Goal: Entertainment & Leisure: Browse casually

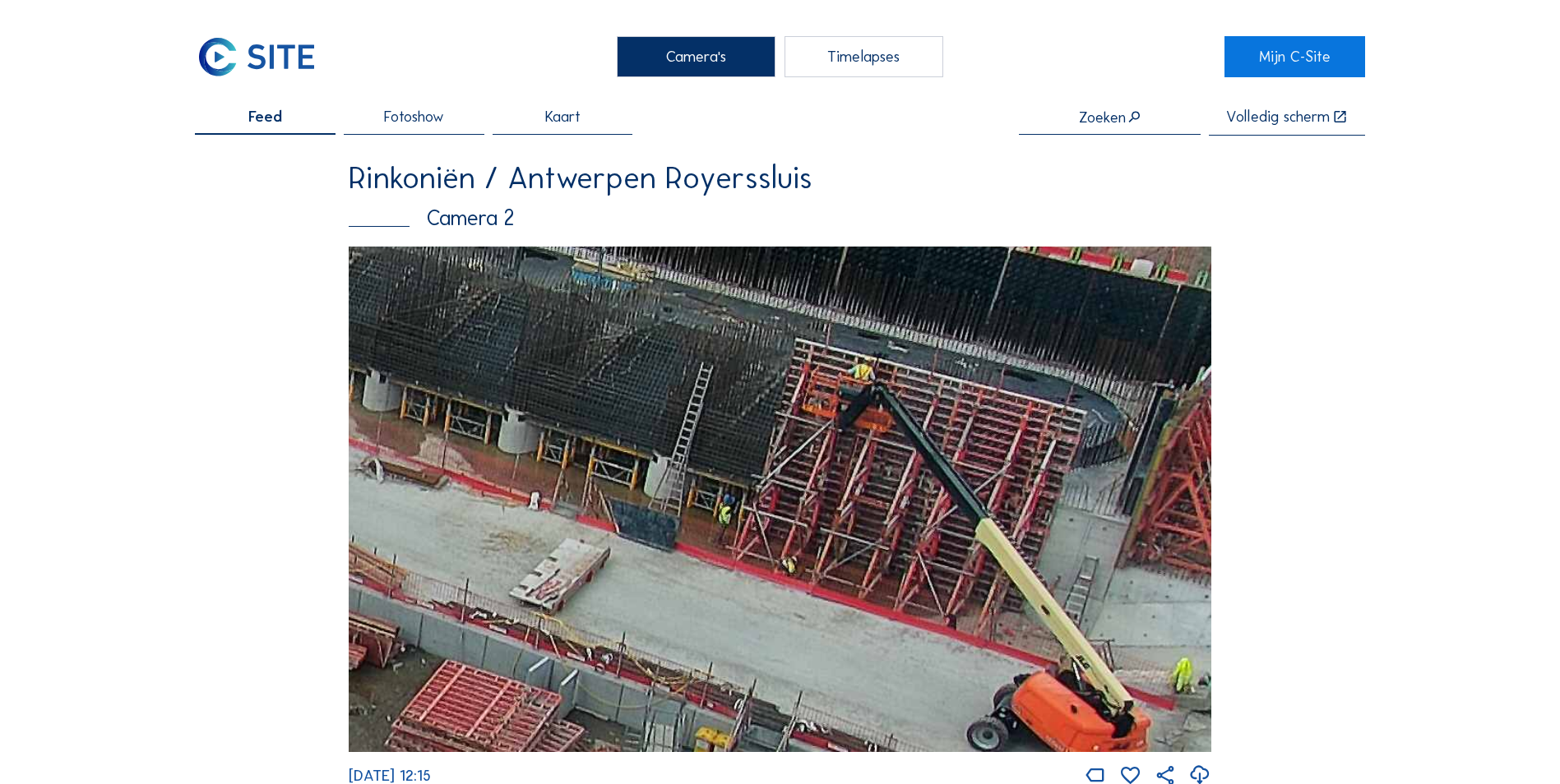
drag, startPoint x: 1085, startPoint y: 460, endPoint x: 785, endPoint y: 522, distance: 306.3
click at [785, 522] on img at bounding box center [780, 499] width 863 height 506
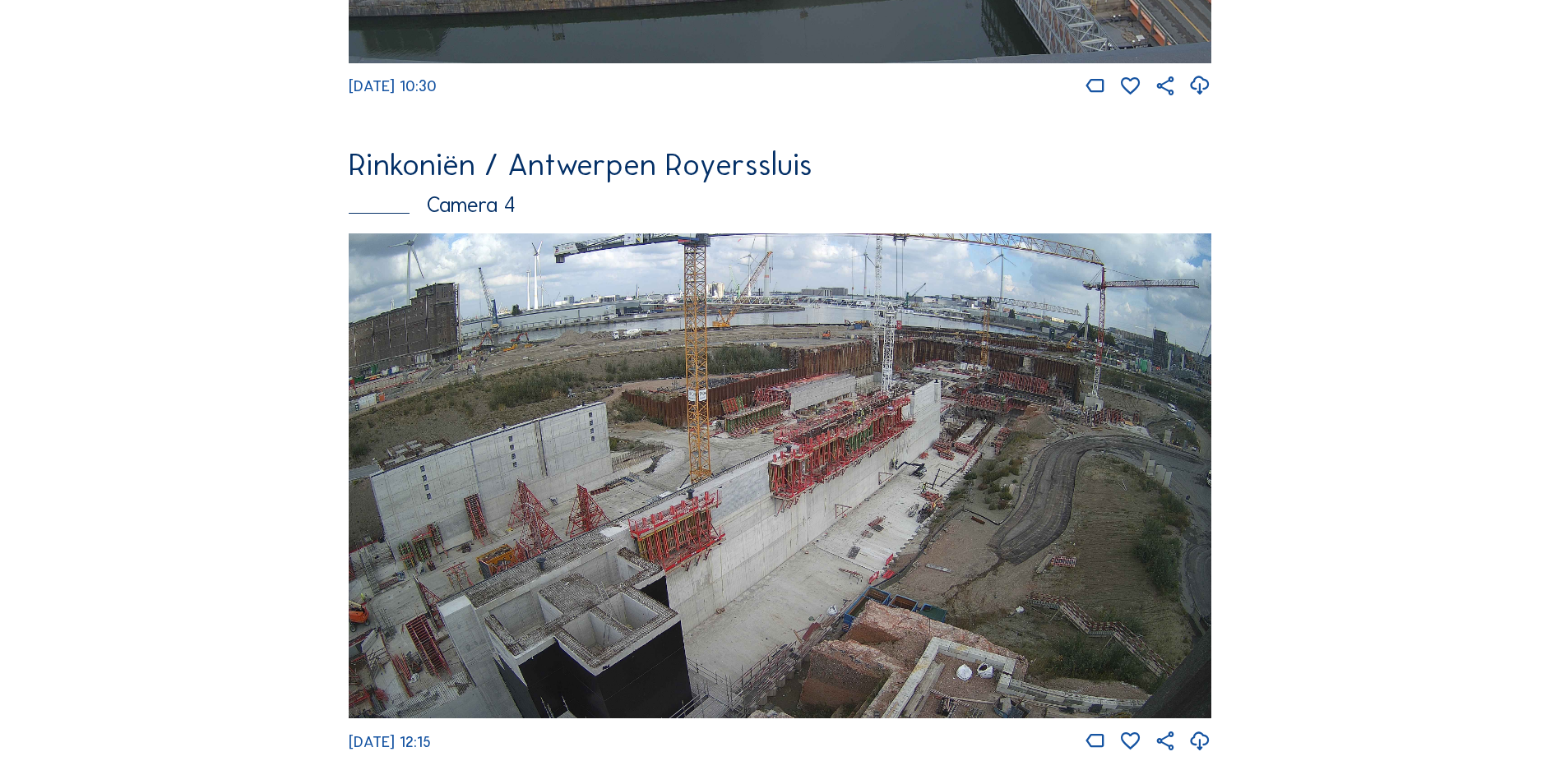
scroll to position [2802, 0]
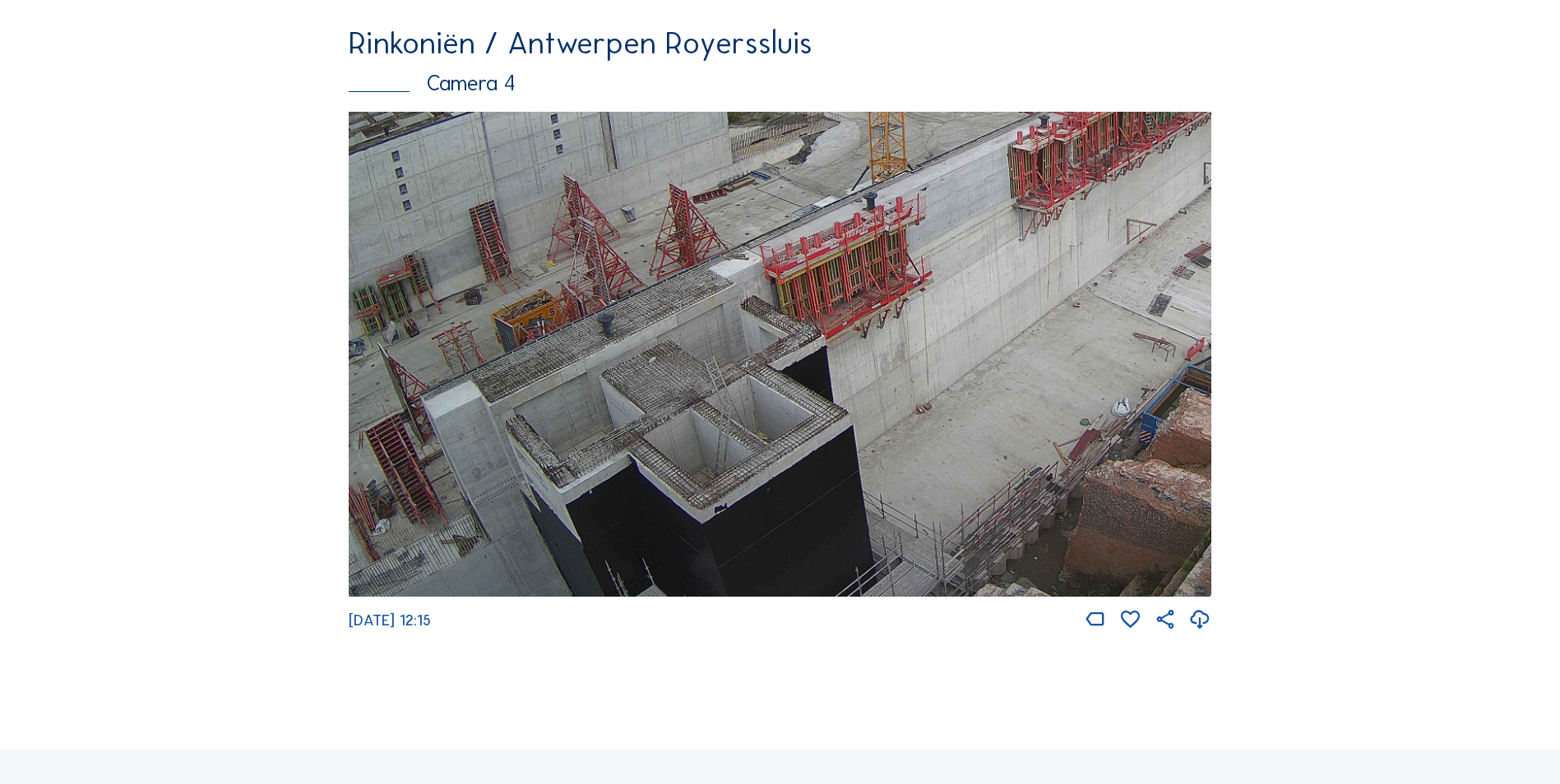
drag, startPoint x: 743, startPoint y: 513, endPoint x: 956, endPoint y: 273, distance: 320.9
click at [956, 273] on img at bounding box center [780, 353] width 863 height 485
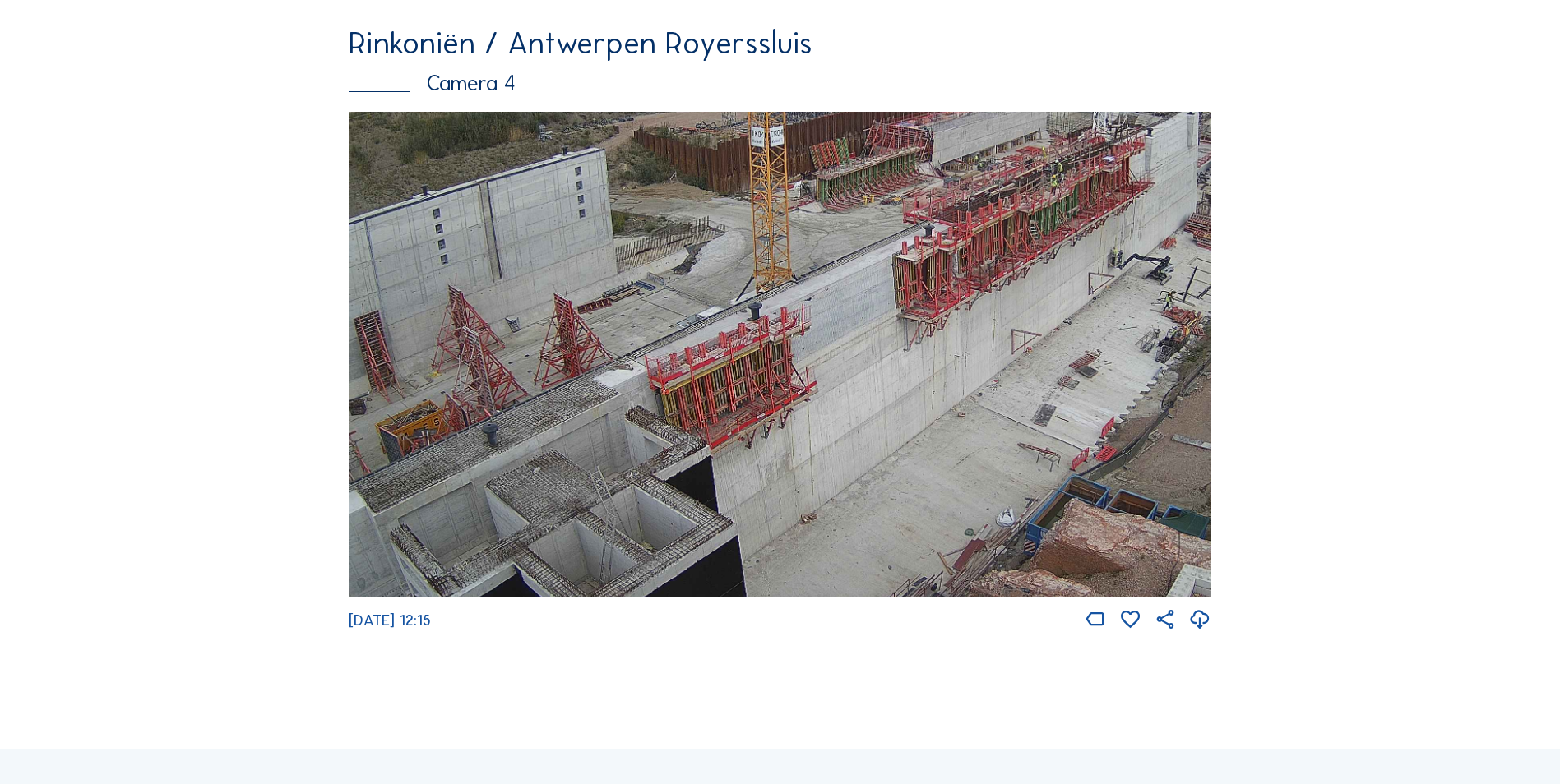
drag, startPoint x: 665, startPoint y: 478, endPoint x: 422, endPoint y: 466, distance: 243.3
click at [426, 466] on img at bounding box center [780, 353] width 863 height 485
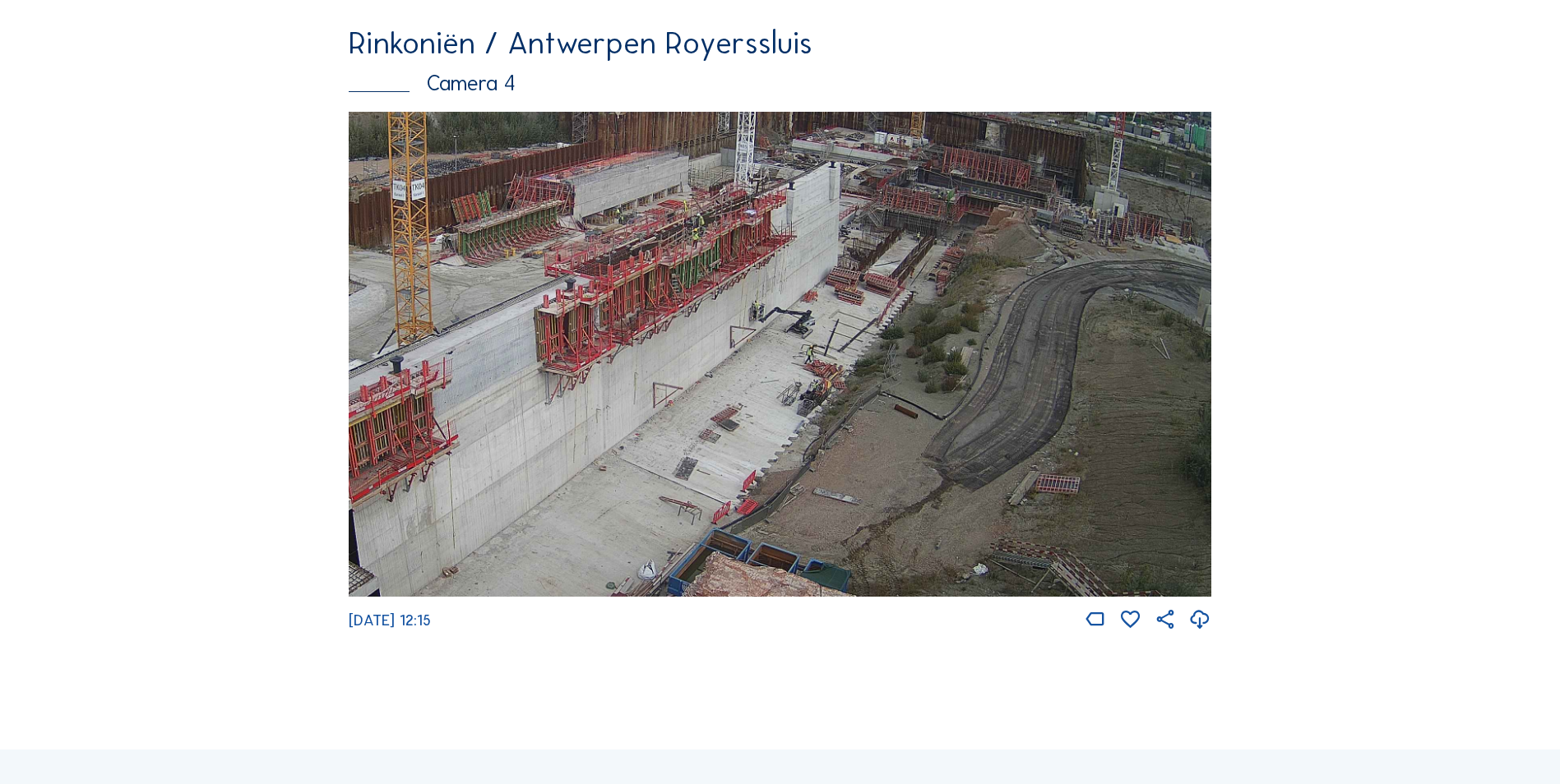
drag, startPoint x: 730, startPoint y: 396, endPoint x: 596, endPoint y: 470, distance: 153.1
click at [602, 462] on img at bounding box center [780, 353] width 863 height 485
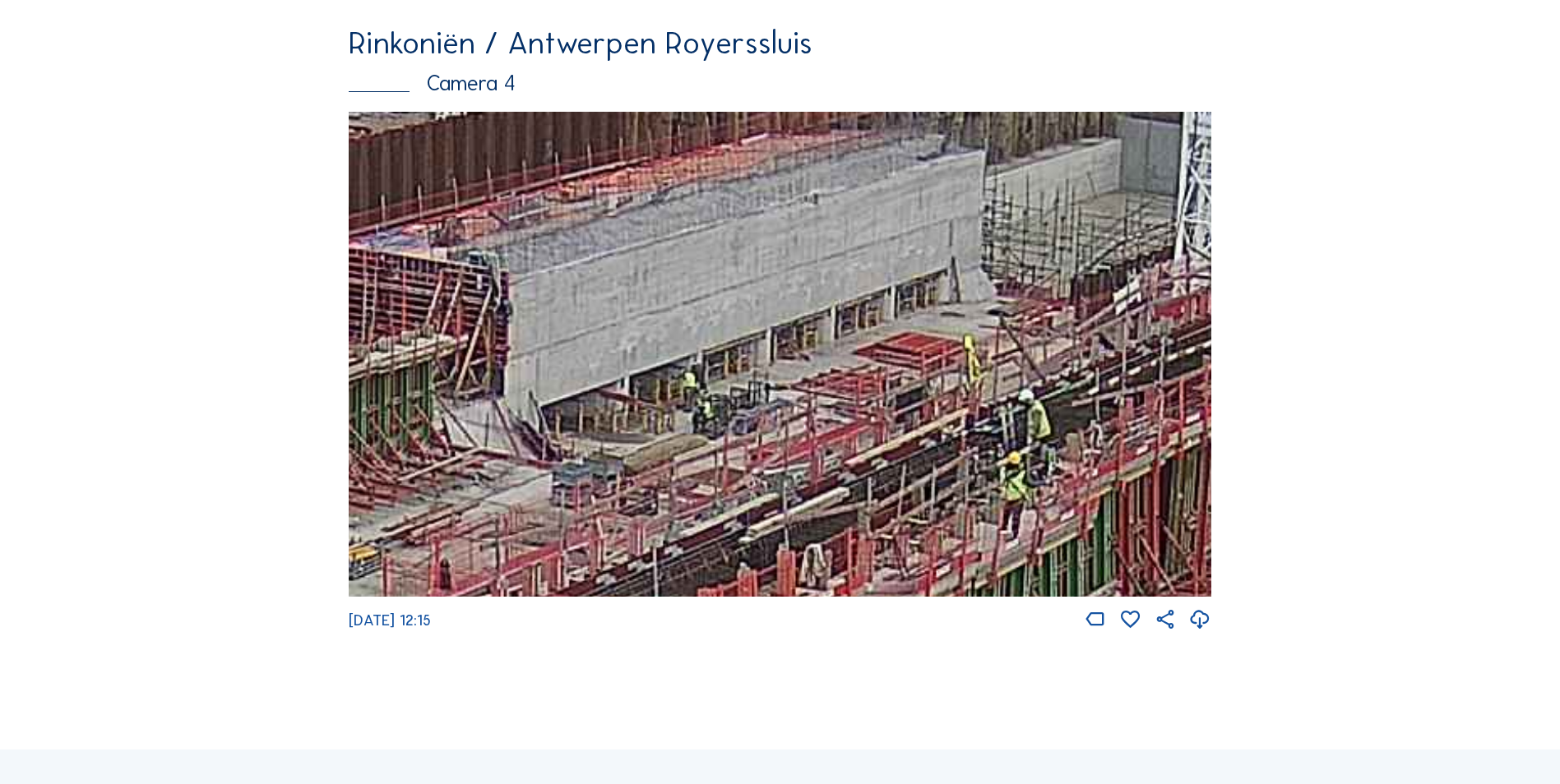
drag, startPoint x: 777, startPoint y: 273, endPoint x: 533, endPoint y: 337, distance: 252.3
click at [533, 337] on img at bounding box center [780, 353] width 863 height 485
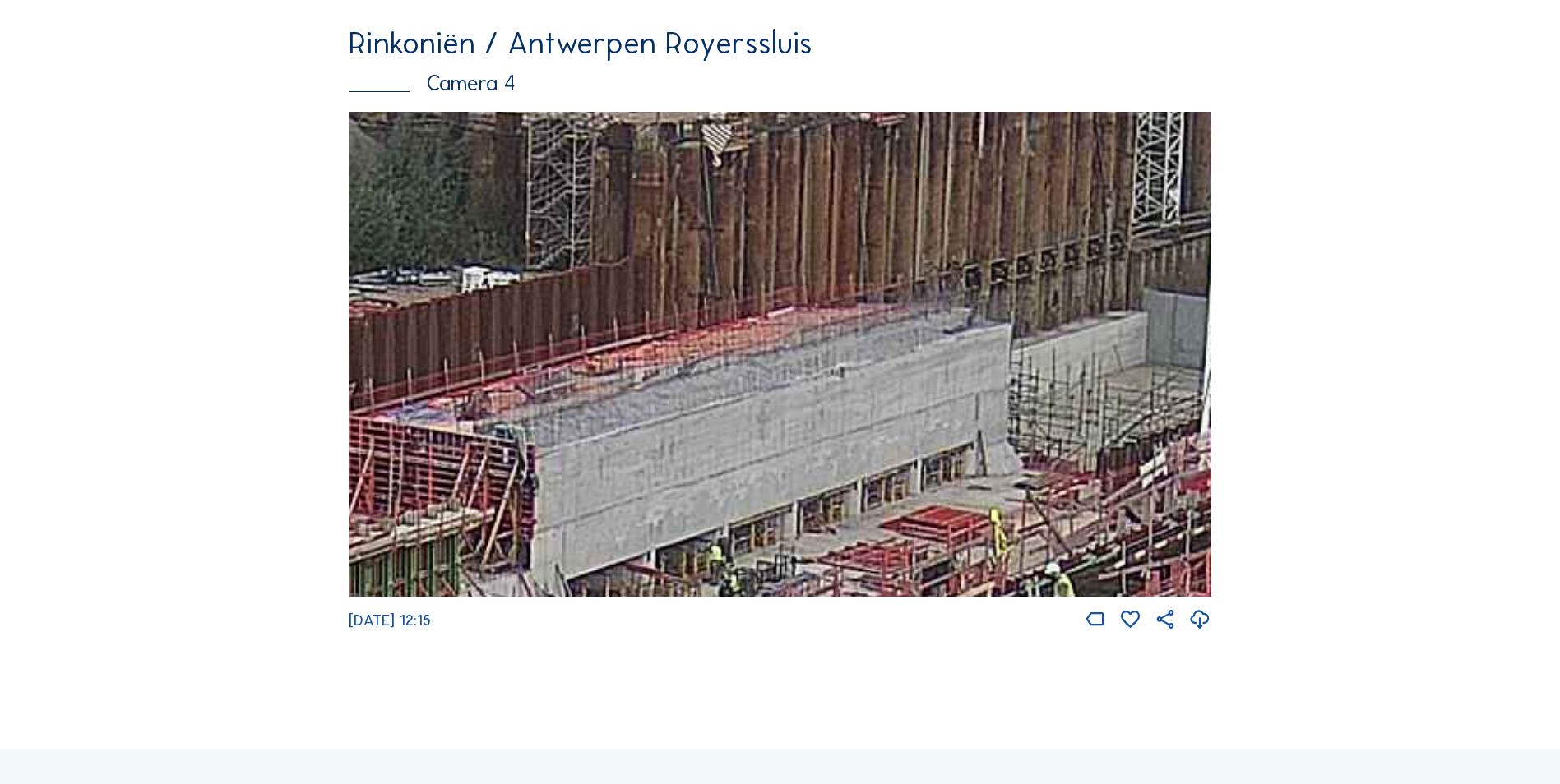
drag, startPoint x: 650, startPoint y: 335, endPoint x: 676, endPoint y: 511, distance: 177.9
click at [676, 511] on img at bounding box center [780, 353] width 863 height 485
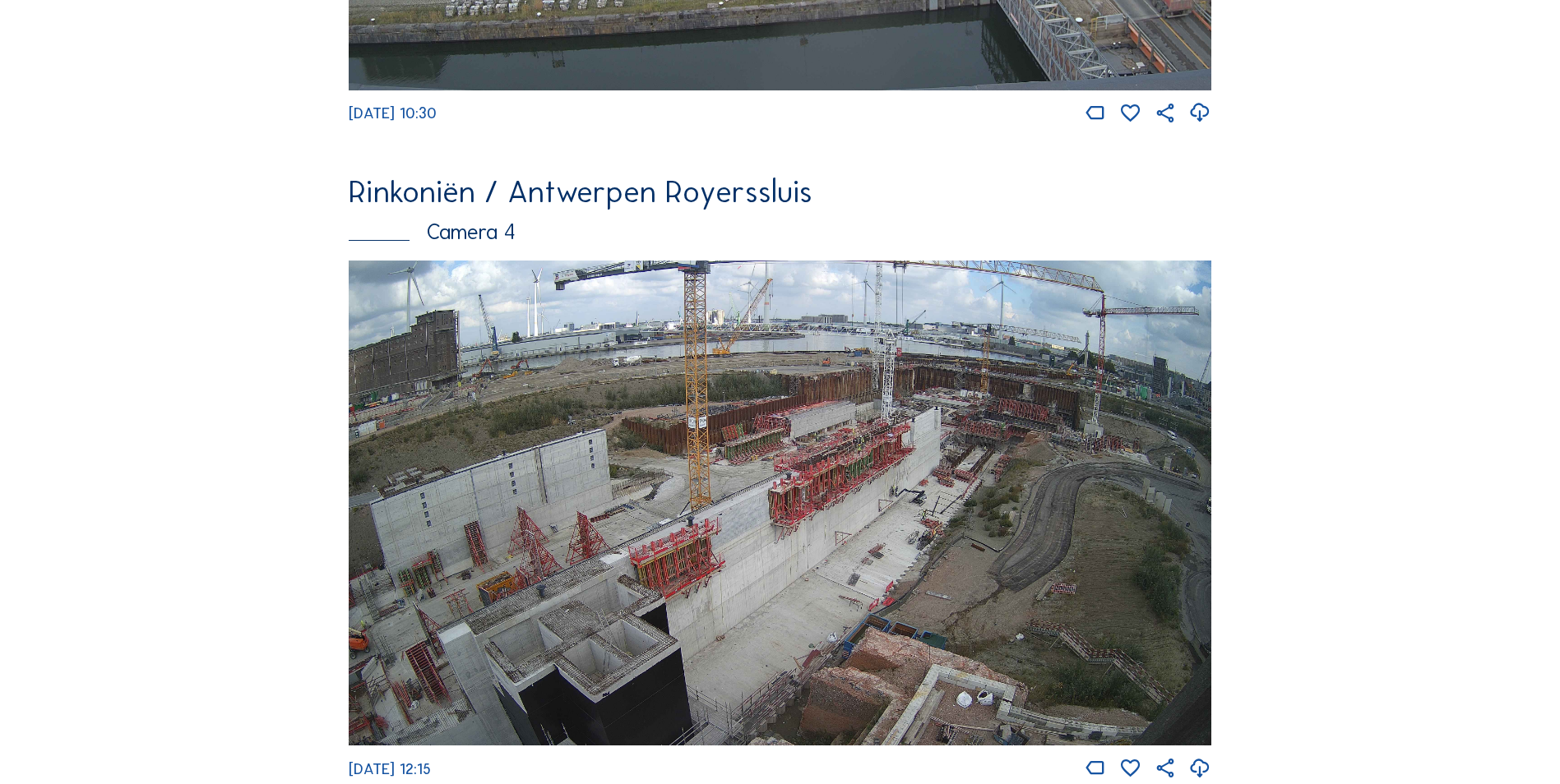
scroll to position [2555, 0]
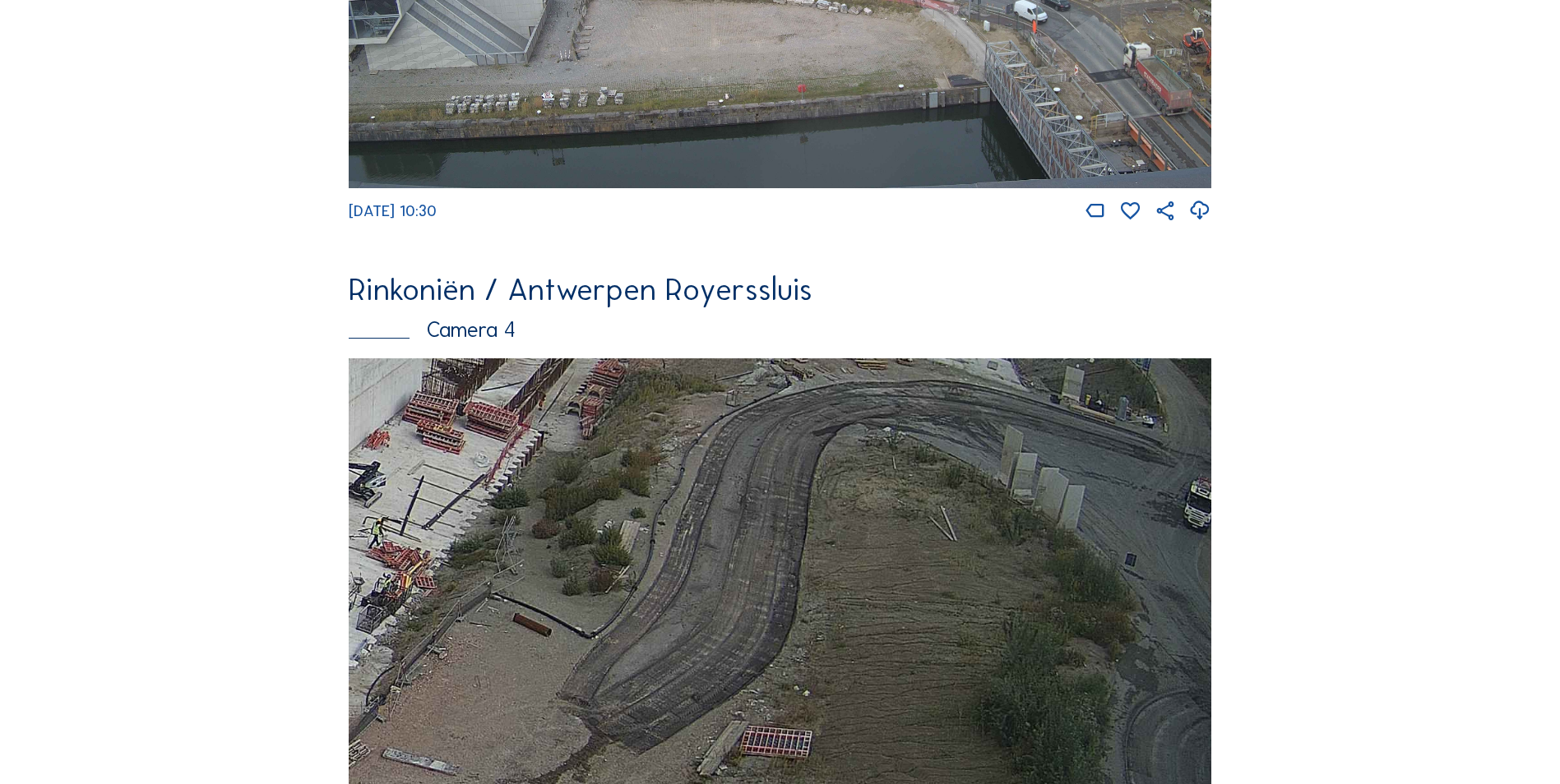
drag, startPoint x: 1034, startPoint y: 611, endPoint x: 571, endPoint y: 431, distance: 496.8
click at [571, 431] on img at bounding box center [780, 601] width 863 height 485
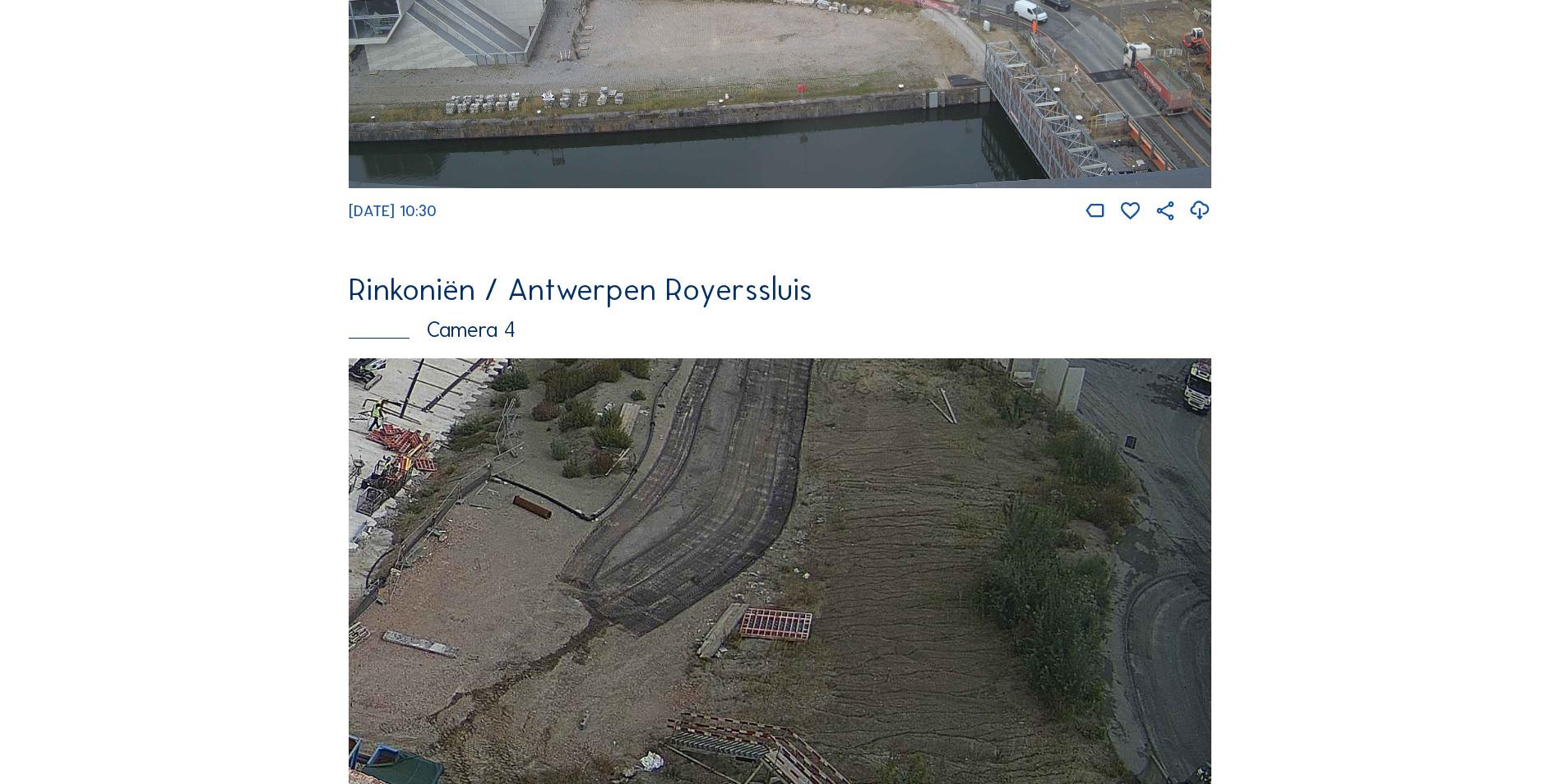
drag, startPoint x: 885, startPoint y: 524, endPoint x: 772, endPoint y: 371, distance: 190.2
click at [770, 377] on div "Rinkoniën / Antwerpen Royerssluis Camera 4 Tu 30 Sep 2025 12:15" at bounding box center [780, 577] width 863 height 605
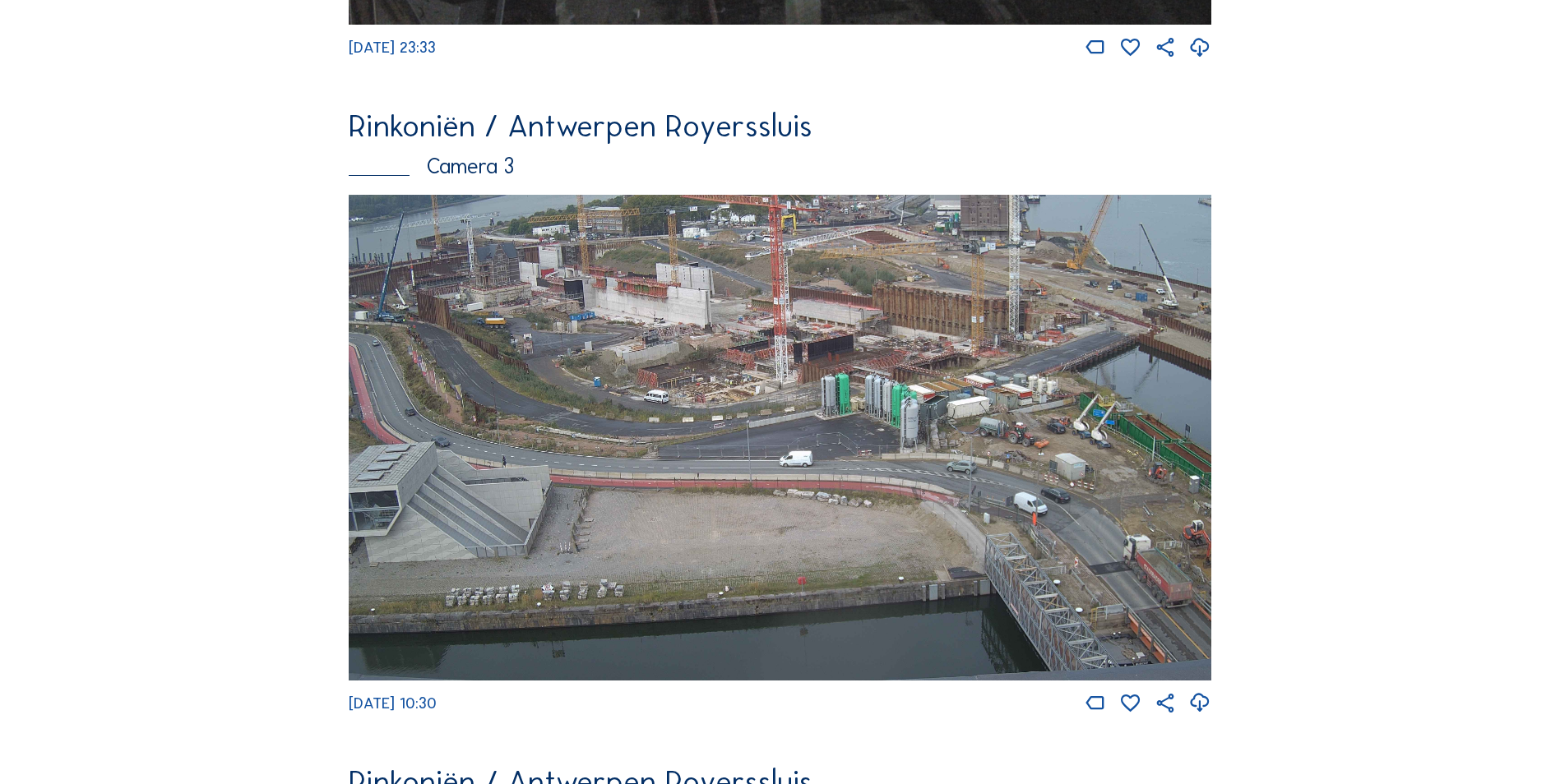
scroll to position [2062, 0]
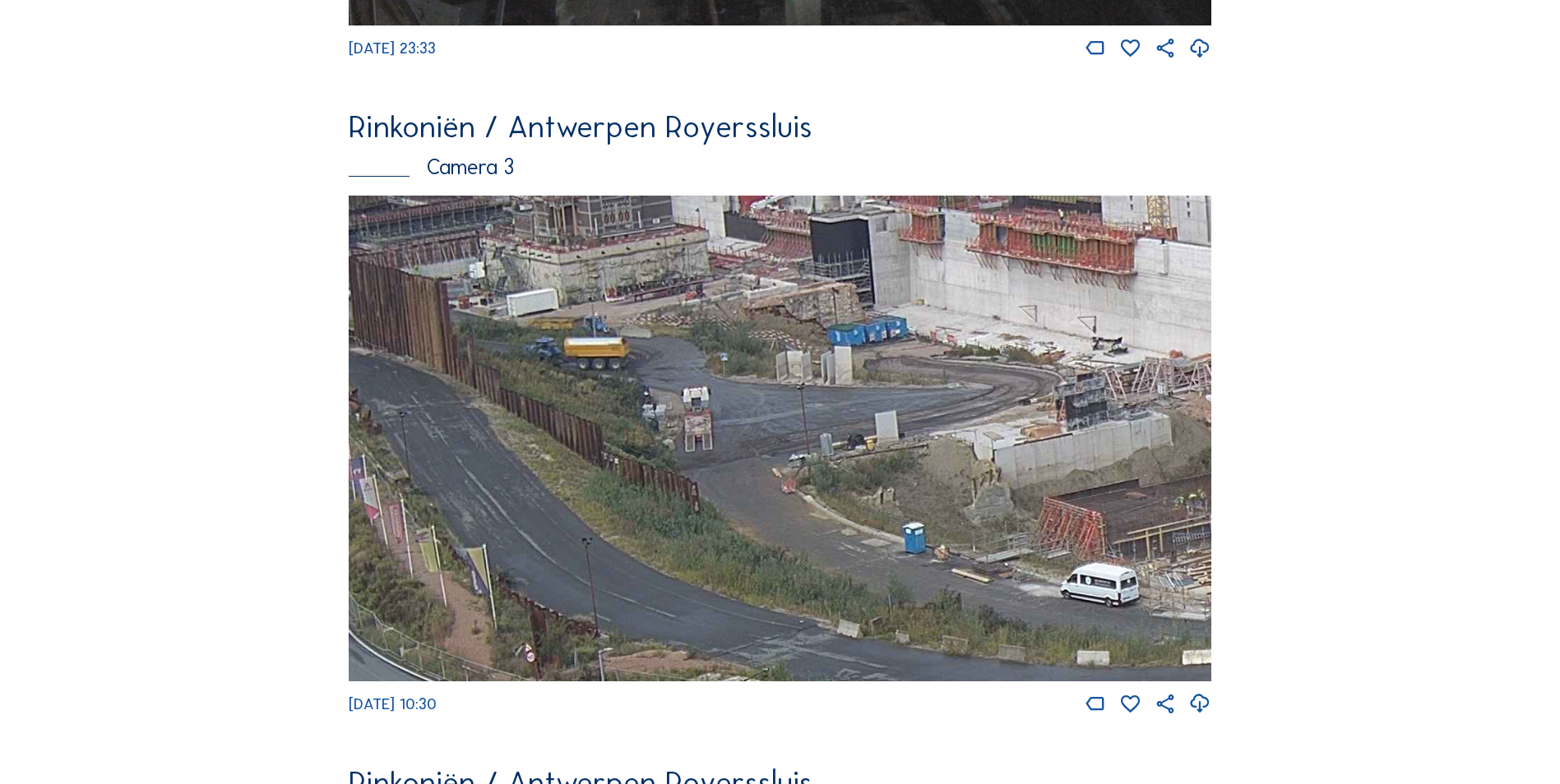
drag, startPoint x: 567, startPoint y: 364, endPoint x: 772, endPoint y: 421, distance: 212.8
click at [772, 421] on img at bounding box center [780, 438] width 863 height 485
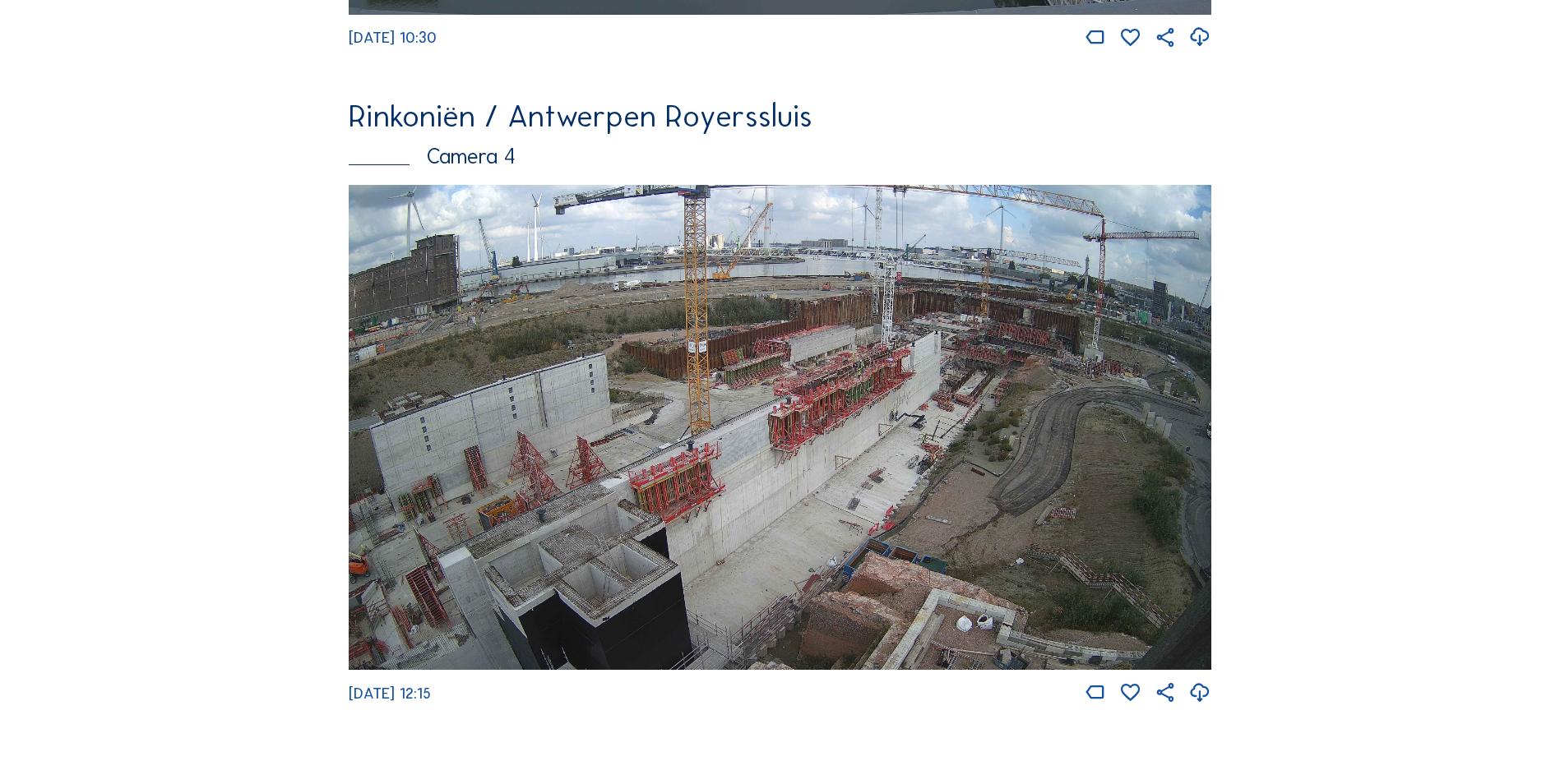
scroll to position [2966, 0]
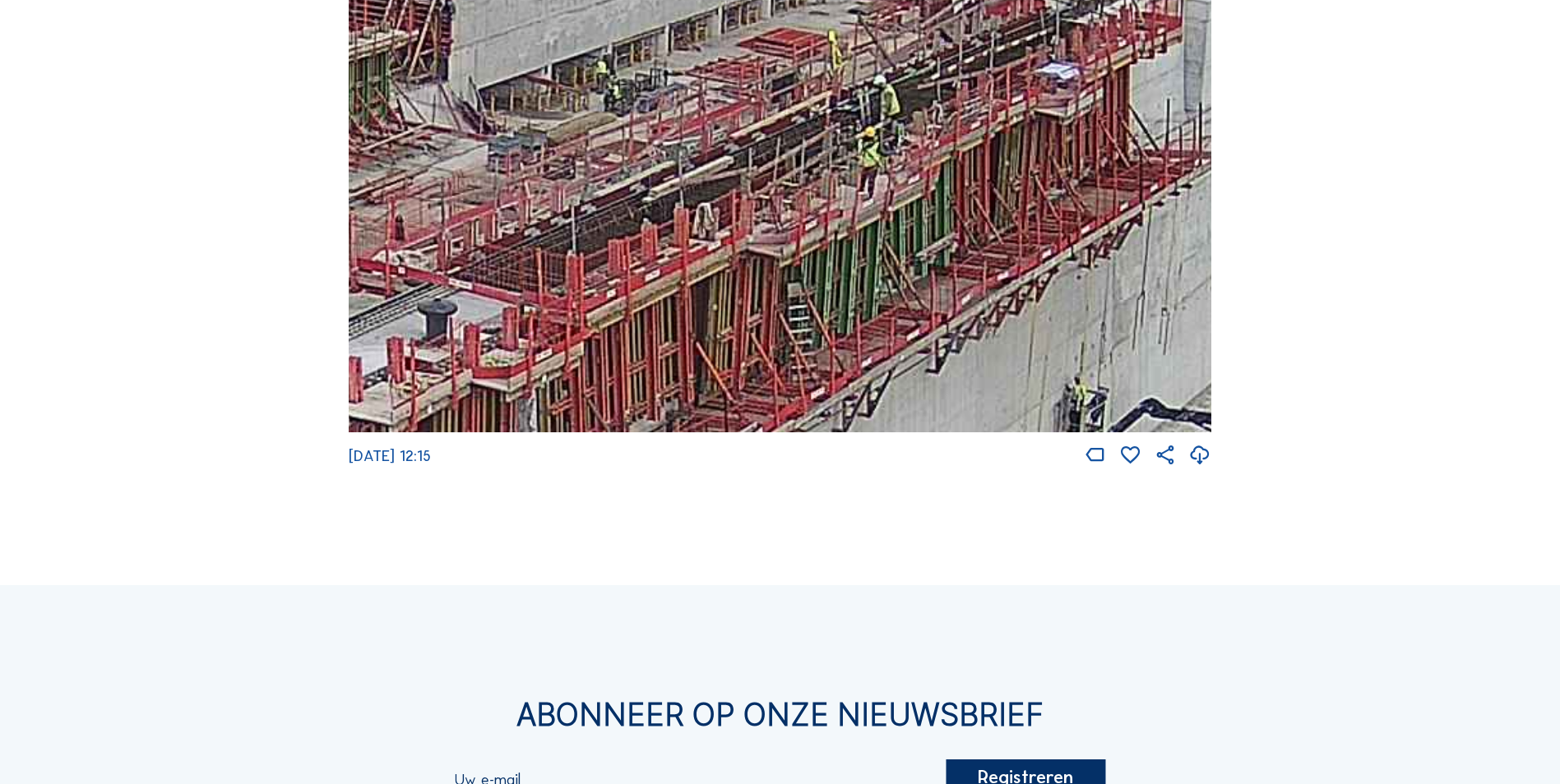
drag, startPoint x: 813, startPoint y: 159, endPoint x: 612, endPoint y: 302, distance: 246.7
click at [612, 302] on img at bounding box center [780, 189] width 863 height 485
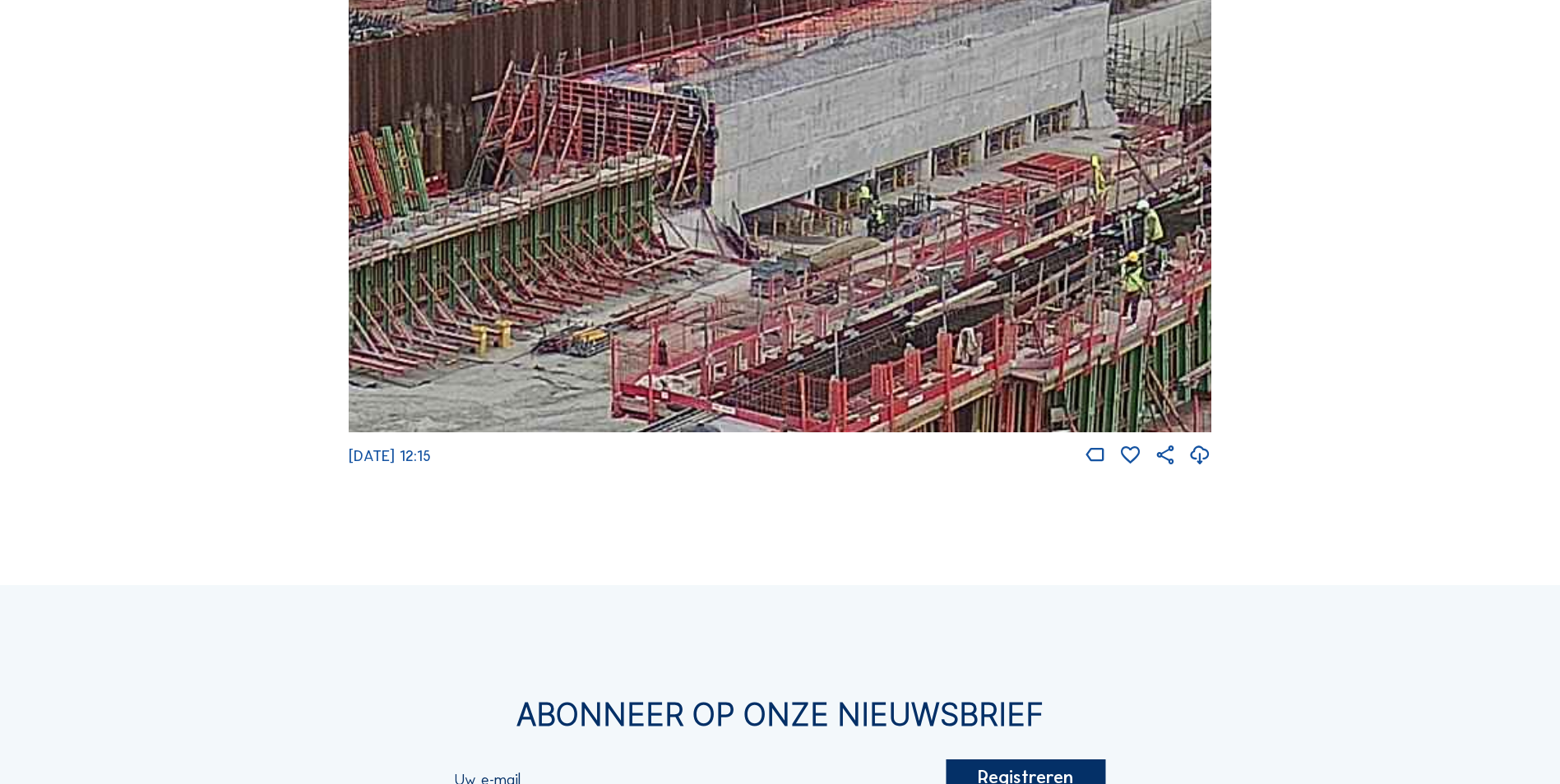
drag, startPoint x: 783, startPoint y: 163, endPoint x: 1087, endPoint y: 245, distance: 314.9
click at [1087, 245] on img at bounding box center [780, 189] width 863 height 485
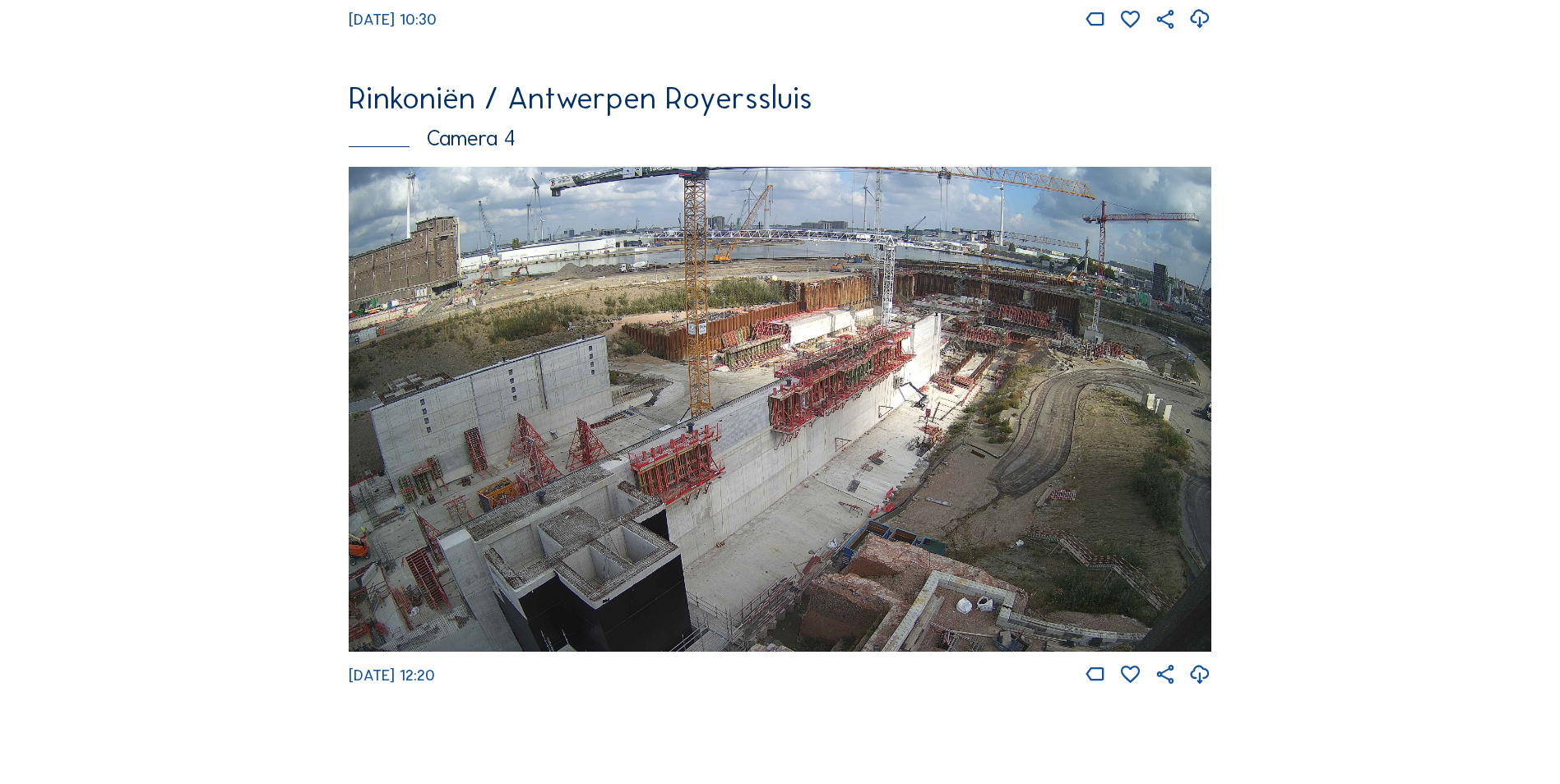
scroll to position [2883, 0]
